Goal: Information Seeking & Learning: Learn about a topic

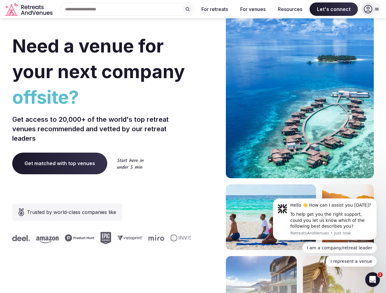
click at [193, 147] on div "Need a venue for your next company offsite? Get access to 20,000+ of the world'…" at bounding box center [192, 183] width 361 height 368
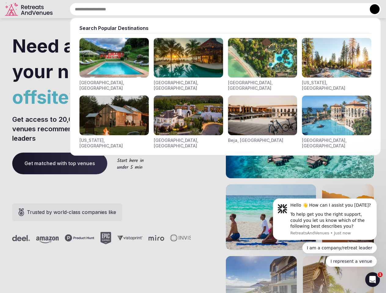
click at [127, 9] on div "Search Popular Destinations [GEOGRAPHIC_DATA], [GEOGRAPHIC_DATA] [GEOGRAPHIC_DA…" at bounding box center [218, 9] width 326 height 13
click at [188, 9] on input "text" at bounding box center [225, 9] width 311 height 13
click at [215, 9] on input "text" at bounding box center [225, 9] width 311 height 13
click at [253, 9] on input "text" at bounding box center [225, 9] width 311 height 13
click at [290, 9] on input "text" at bounding box center [225, 9] width 311 height 13
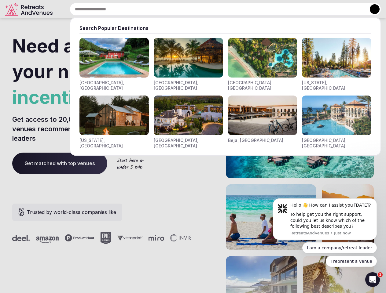
click at [334, 9] on input "text" at bounding box center [225, 9] width 311 height 13
click at [371, 9] on button at bounding box center [375, 9] width 10 height 10
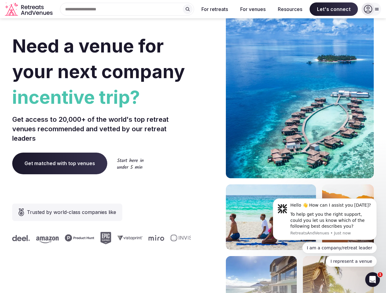
click at [325, 219] on div "To help get you the right support, could you let us know which of the following…" at bounding box center [331, 221] width 82 height 18
